Goal: Transaction & Acquisition: Purchase product/service

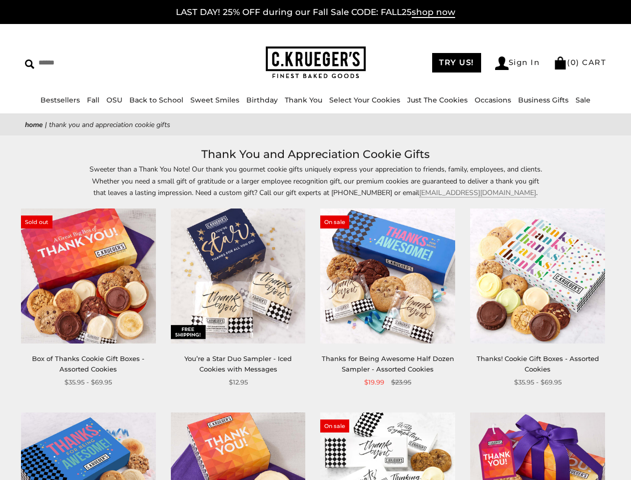
click at [315, 240] on div "**********" at bounding box center [380, 297] width 150 height 179
click at [91, 62] on input "Search" at bounding box center [91, 62] width 133 height 15
click at [489, 100] on link "Occasions" at bounding box center [493, 99] width 36 height 9
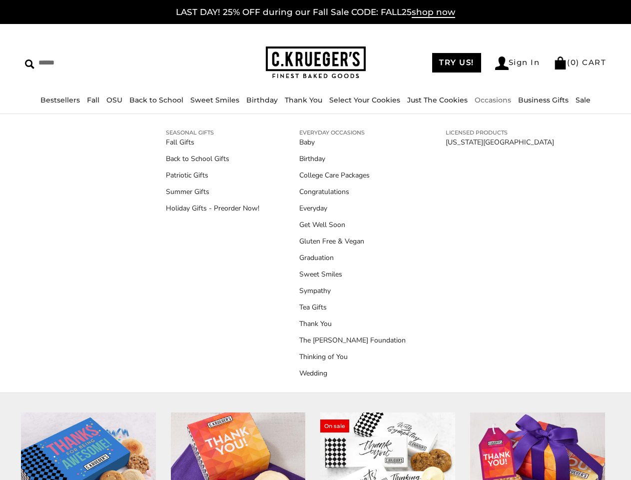
click at [315, 312] on link "Tea Gifts" at bounding box center [352, 307] width 106 height 10
